Goal: Information Seeking & Learning: Learn about a topic

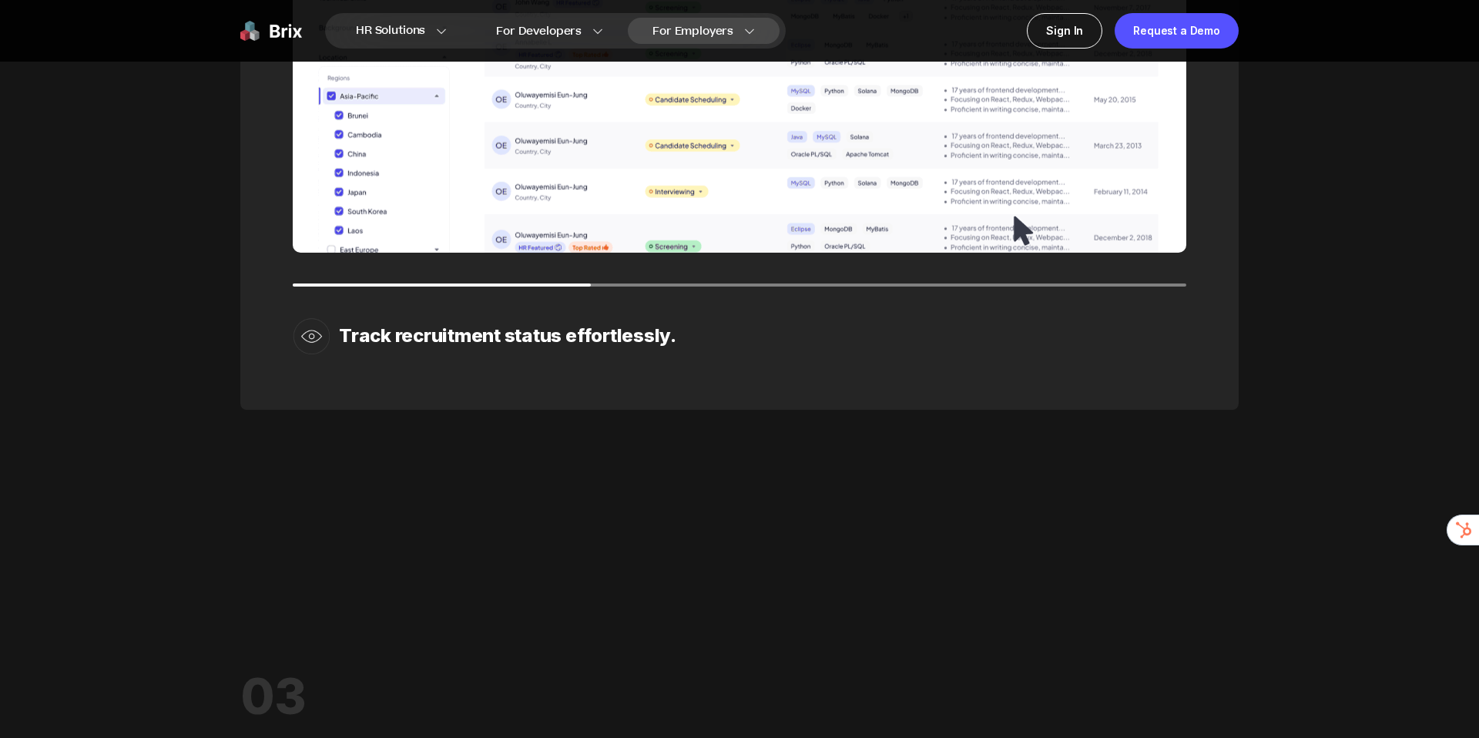
scroll to position [2549, 0]
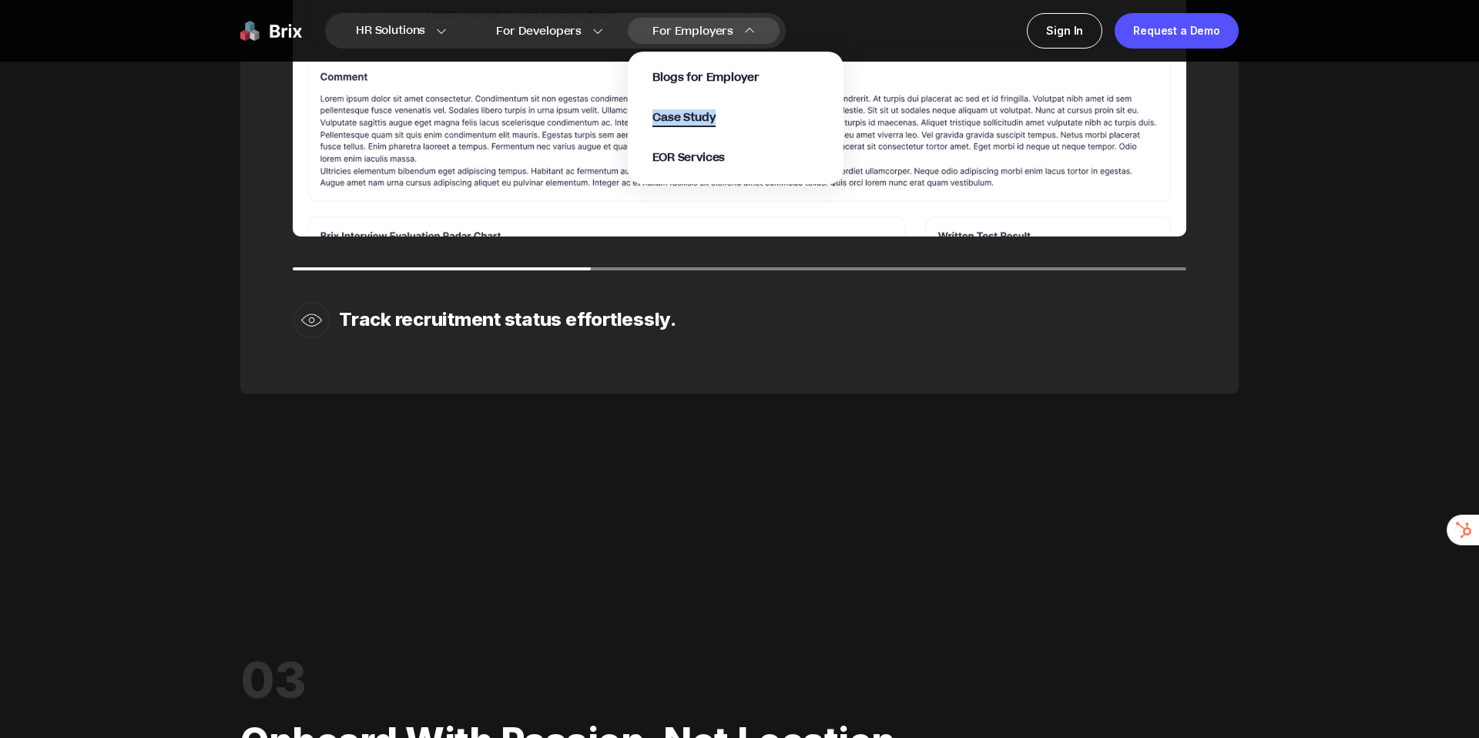
click at [692, 119] on span "Case Study" at bounding box center [683, 118] width 63 height 18
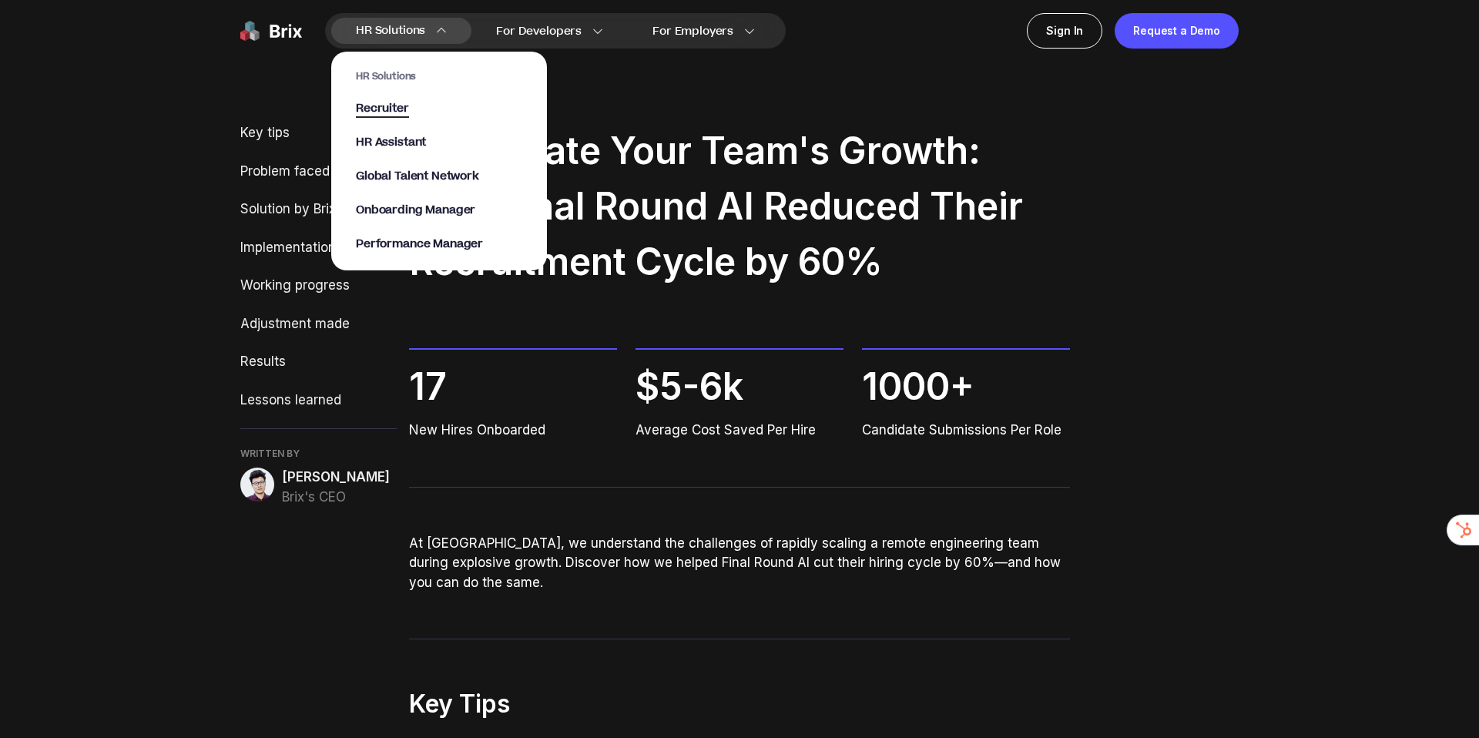
click at [394, 106] on span "Recruiter" at bounding box center [382, 109] width 53 height 18
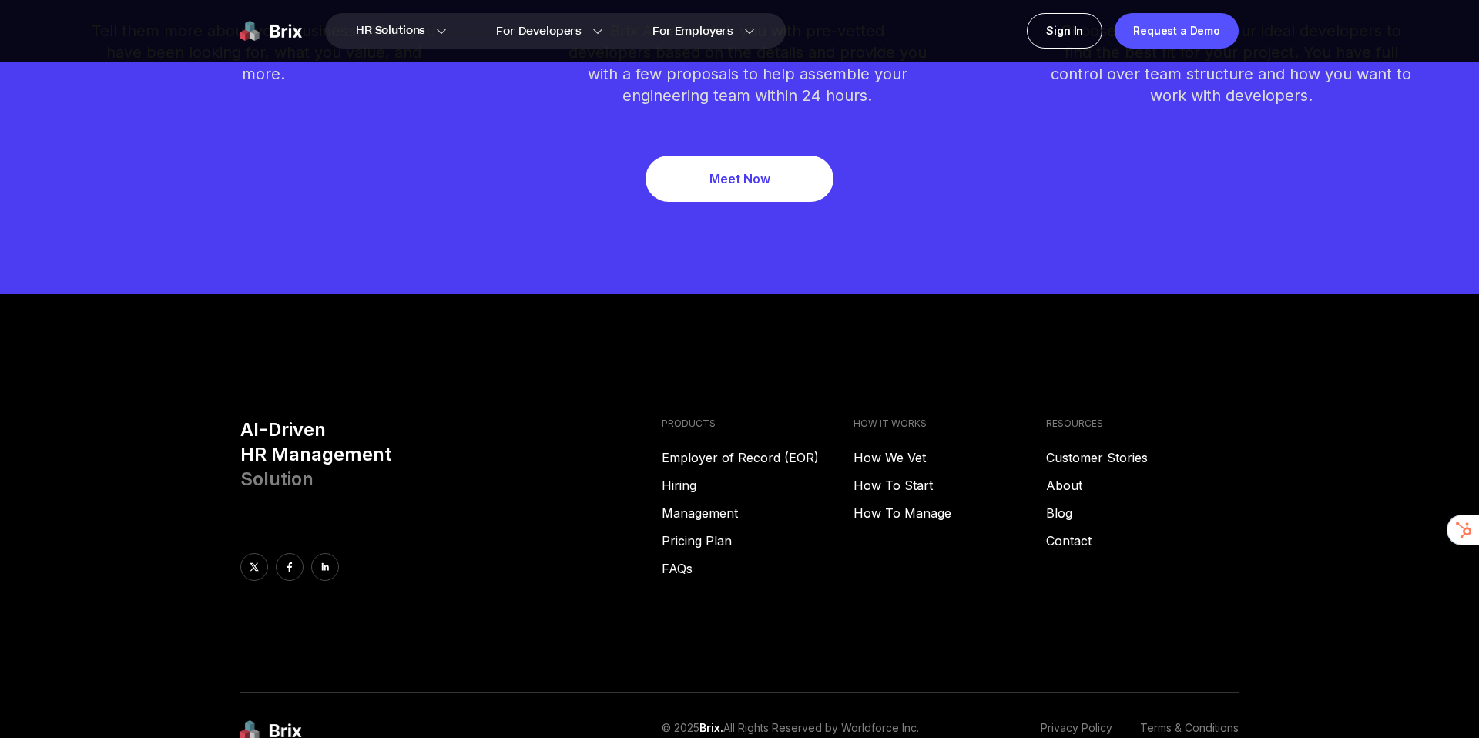
scroll to position [4817, 0]
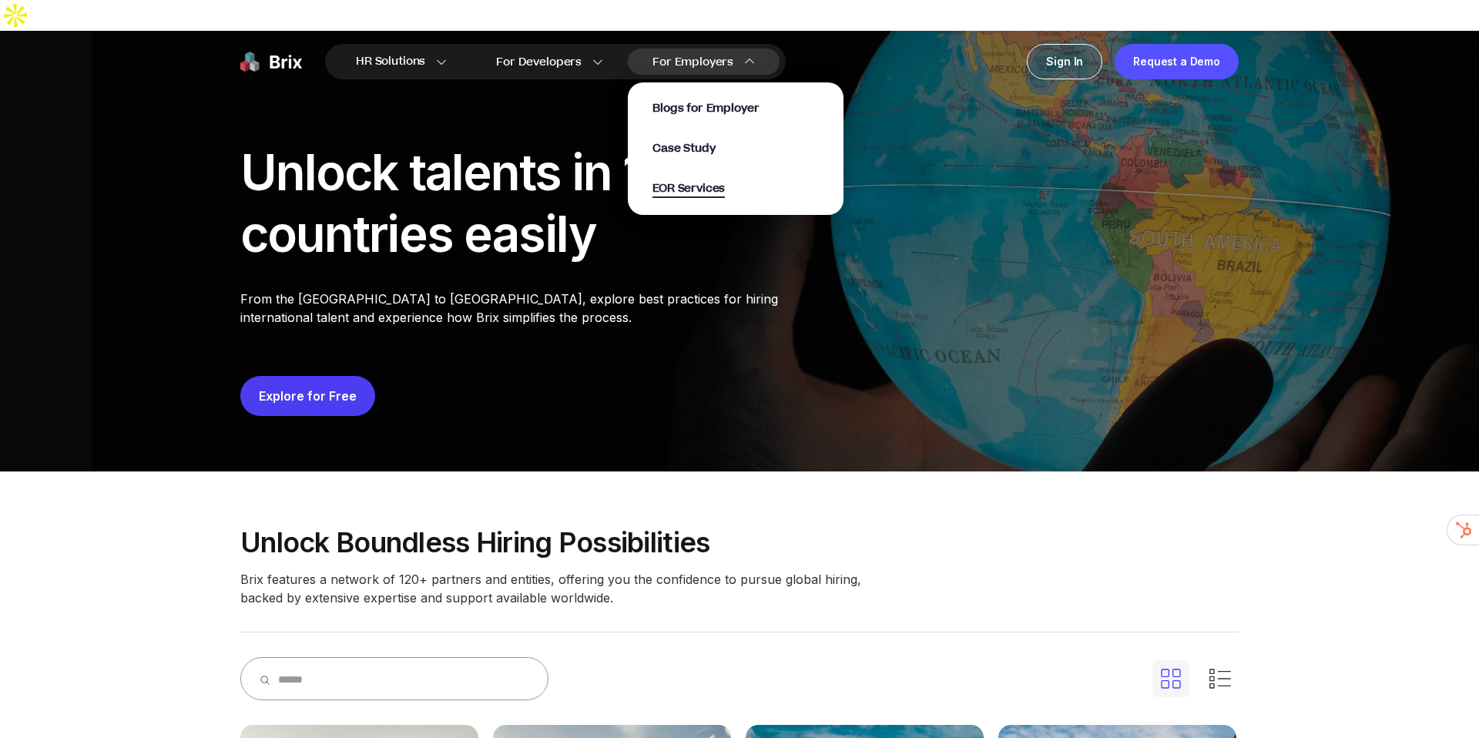
click at [699, 180] on span "EOR Services" at bounding box center [688, 189] width 72 height 18
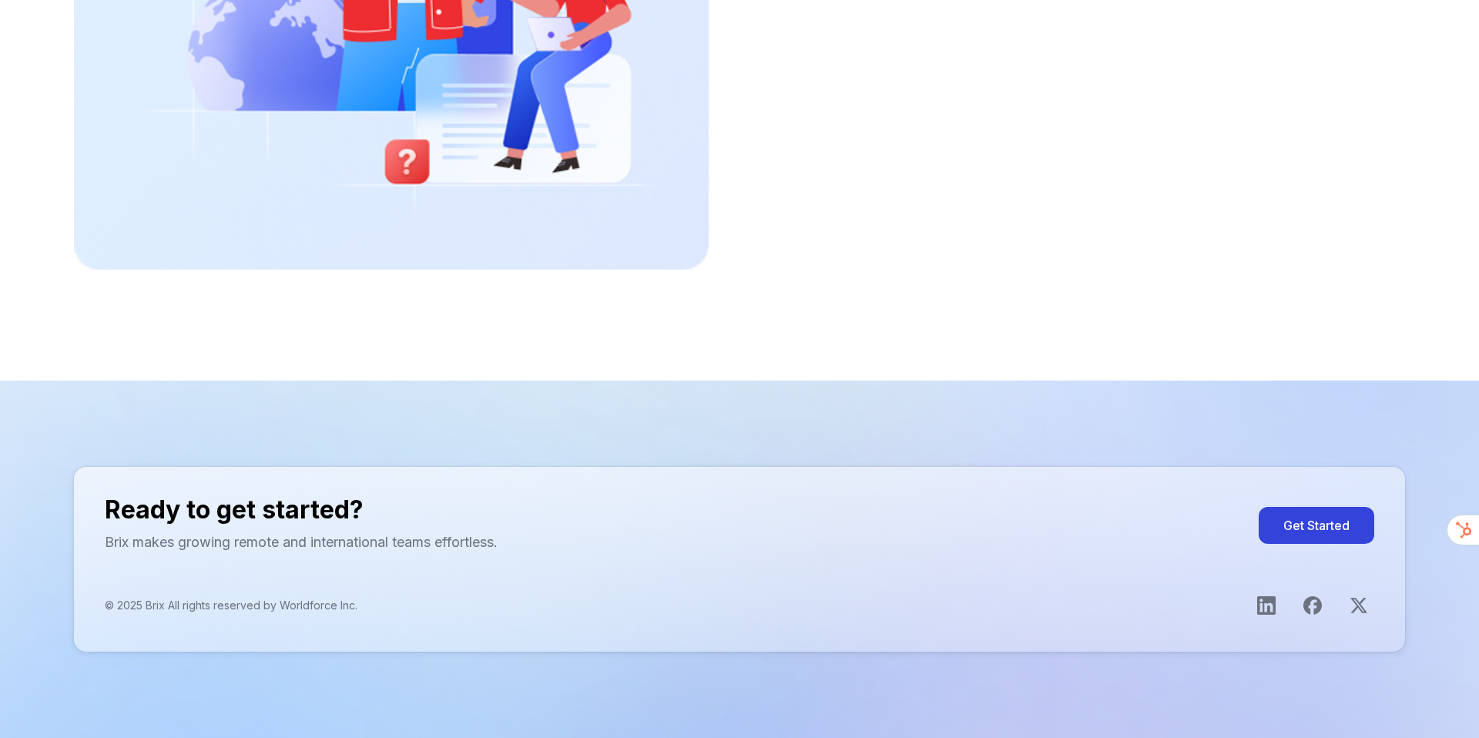
scroll to position [3211, 0]
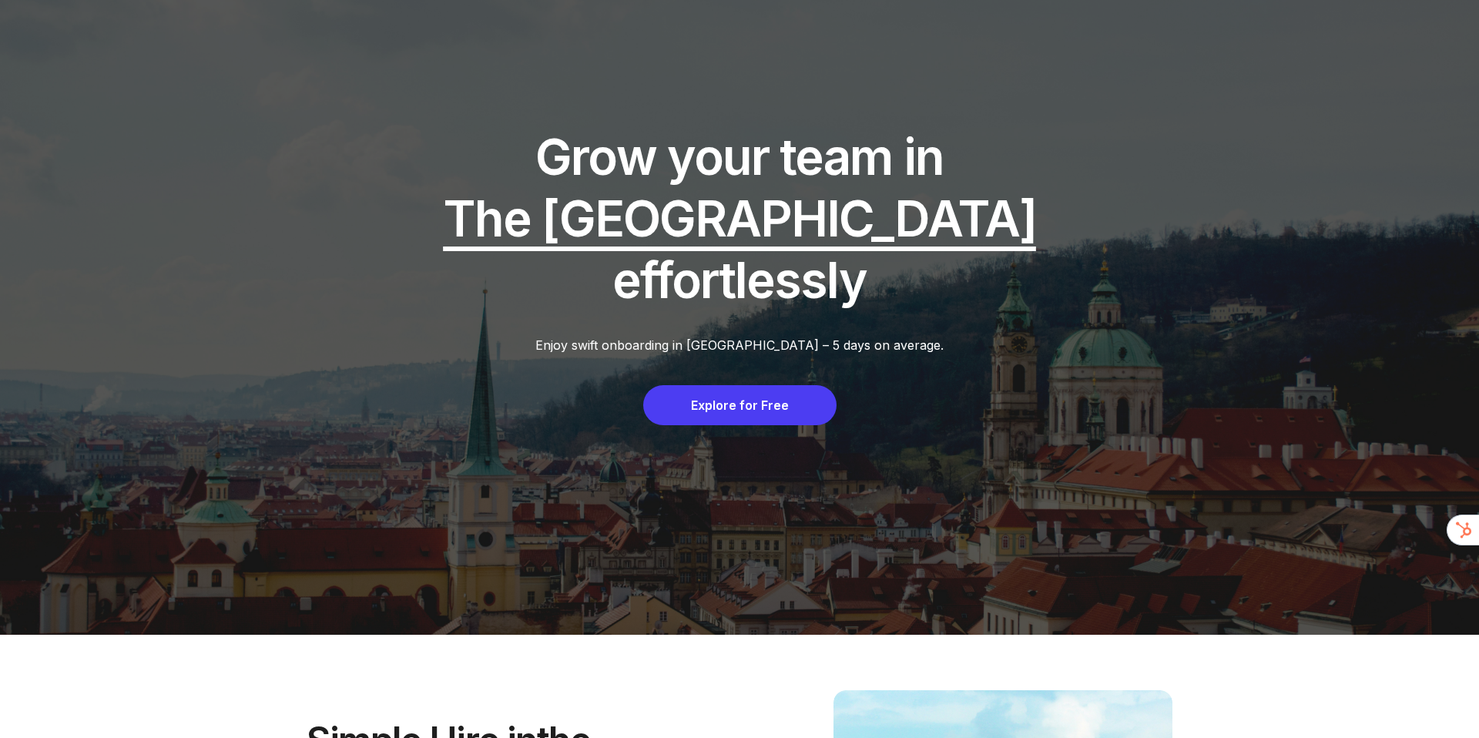
click at [768, 407] on div "Explore for Free" at bounding box center [739, 405] width 193 height 40
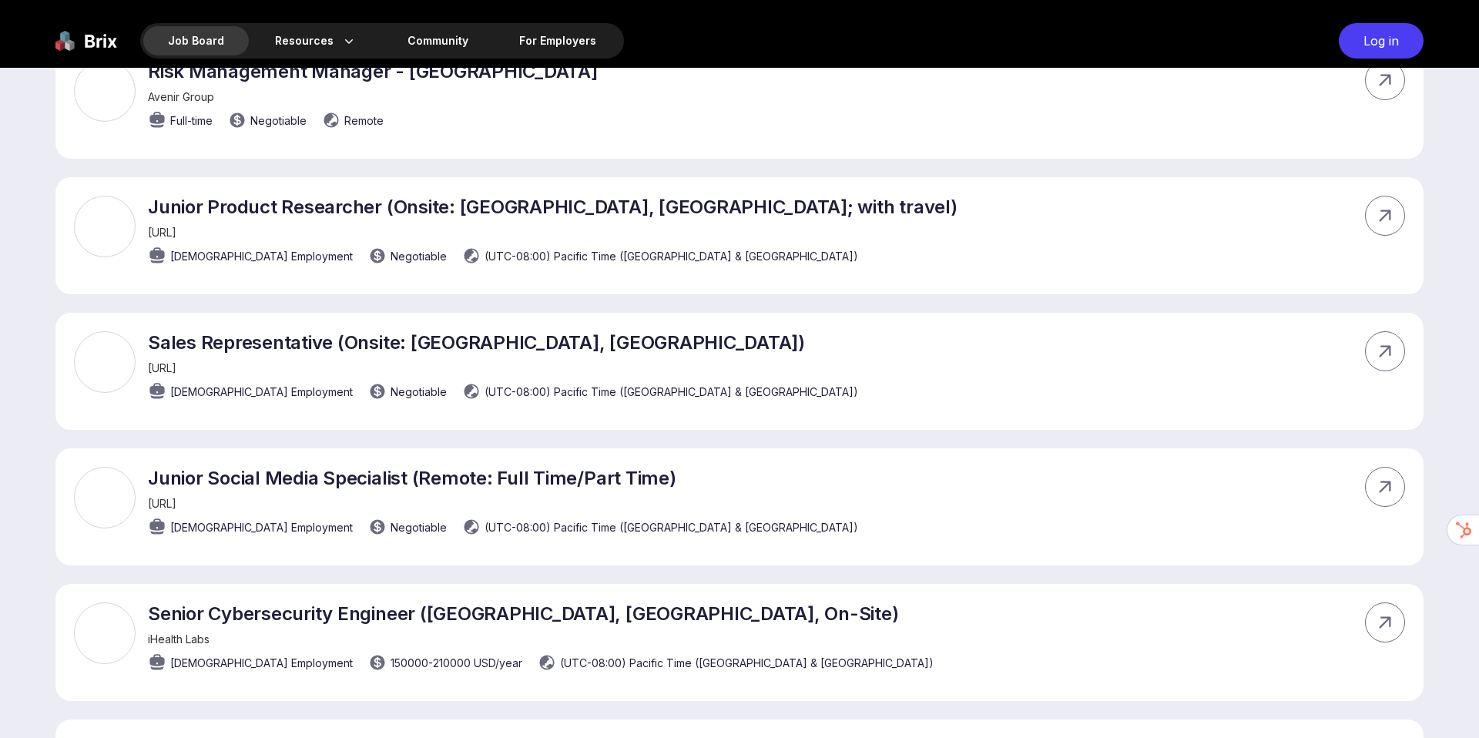
scroll to position [2014, 0]
